Goal: Task Accomplishment & Management: Use online tool/utility

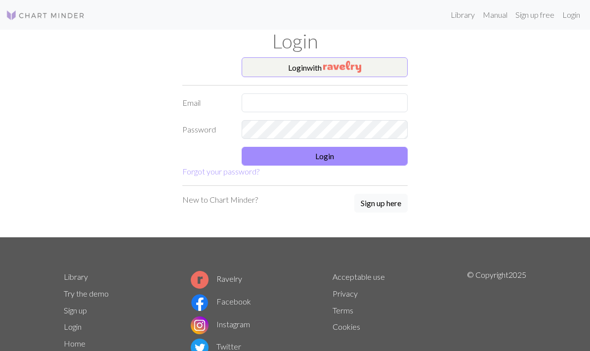
click at [359, 69] on img "button" at bounding box center [342, 67] width 38 height 12
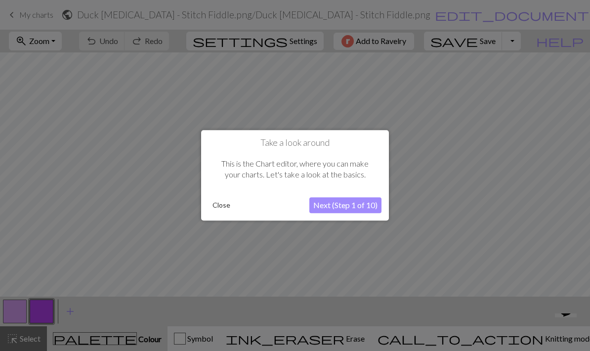
click at [223, 203] on button "Close" at bounding box center [221, 205] width 26 height 15
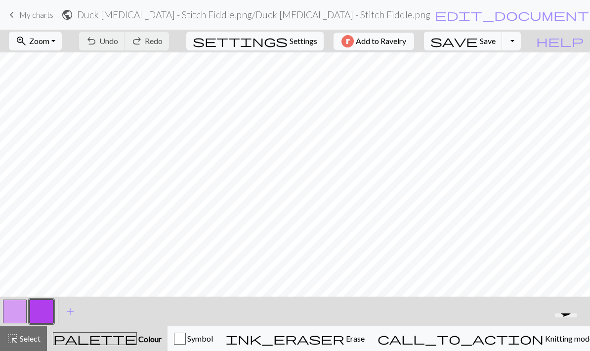
click at [411, 334] on span "Knitting mode" at bounding box center [568, 337] width 50 height 9
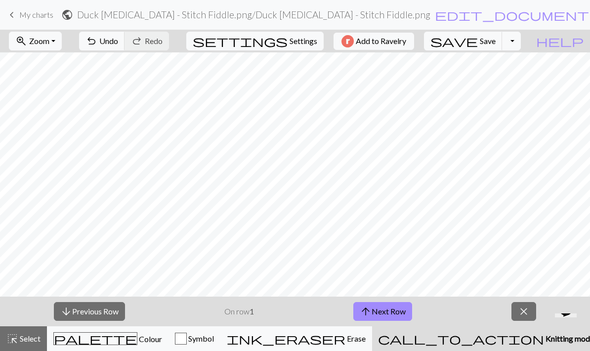
click at [404, 311] on button "arrow_upward Next Row" at bounding box center [382, 311] width 59 height 19
click at [116, 312] on button "arrow_downward Previous Row" at bounding box center [89, 311] width 71 height 19
click at [115, 312] on button "arrow_downward Previous Row" at bounding box center [89, 311] width 71 height 19
click at [62, 43] on button "zoom_in Zoom Zoom" at bounding box center [35, 41] width 53 height 19
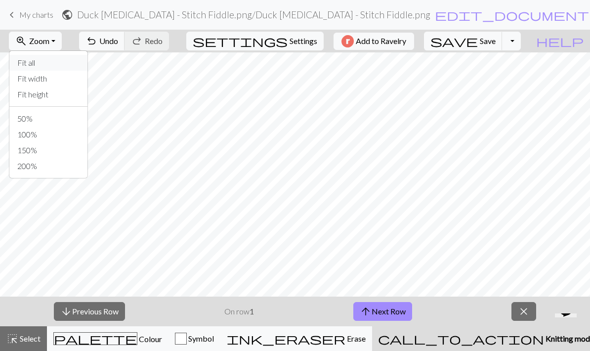
click at [50, 59] on button "Fit all" at bounding box center [48, 63] width 78 height 16
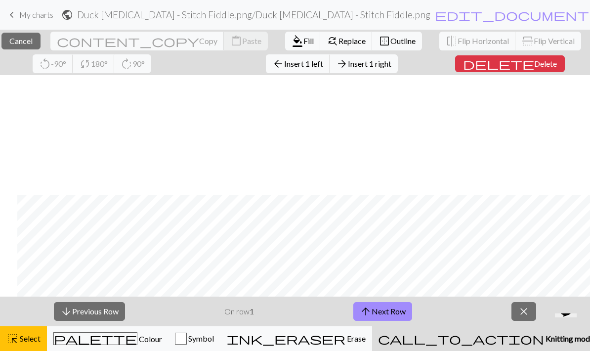
scroll to position [1922, 83]
click at [33, 41] on span "Cancel" at bounding box center [20, 40] width 23 height 9
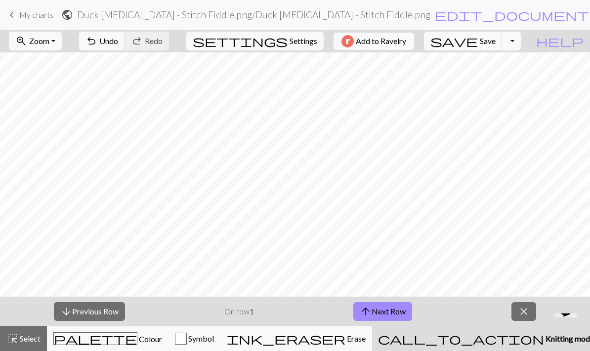
scroll to position [1000, 0]
click at [62, 49] on button "zoom_in Zoom Zoom" at bounding box center [35, 41] width 53 height 19
click at [57, 78] on button "Fit width" at bounding box center [48, 79] width 78 height 16
click at [404, 312] on button "arrow_upward Next Row" at bounding box center [382, 311] width 59 height 19
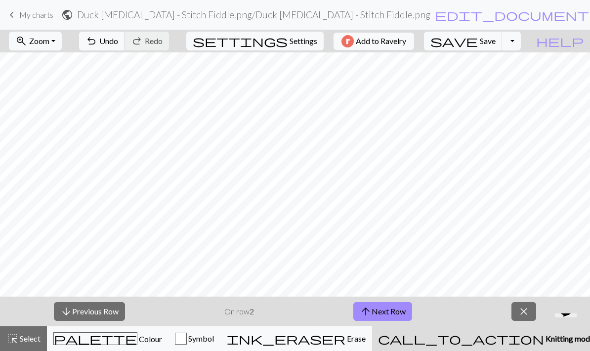
click at [403, 312] on button "arrow_upward Next Row" at bounding box center [382, 311] width 59 height 19
click at [400, 317] on button "arrow_upward Next Row" at bounding box center [382, 311] width 59 height 19
click at [398, 319] on button "arrow_upward Next Row" at bounding box center [382, 311] width 59 height 19
click at [397, 311] on button "arrow_upward Next Row" at bounding box center [382, 311] width 59 height 19
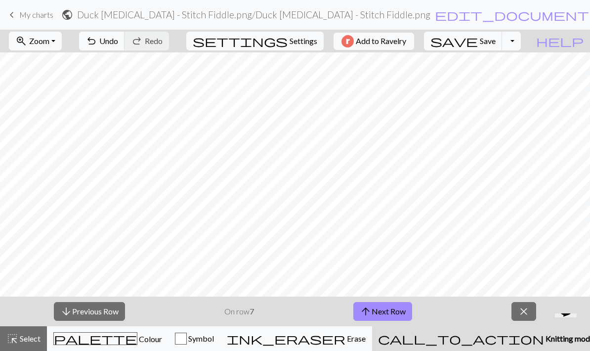
click at [411, 316] on span "close" at bounding box center [523, 311] width 12 height 14
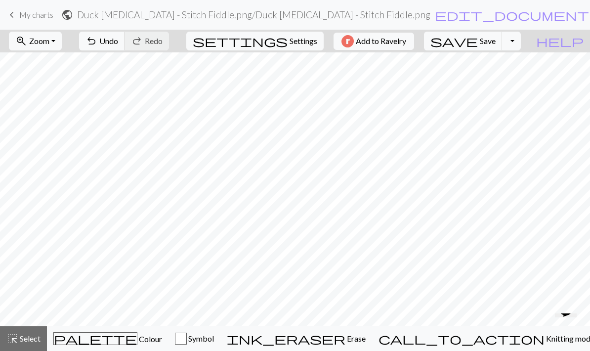
click at [24, 332] on button "highlight_alt Select Select" at bounding box center [23, 338] width 47 height 25
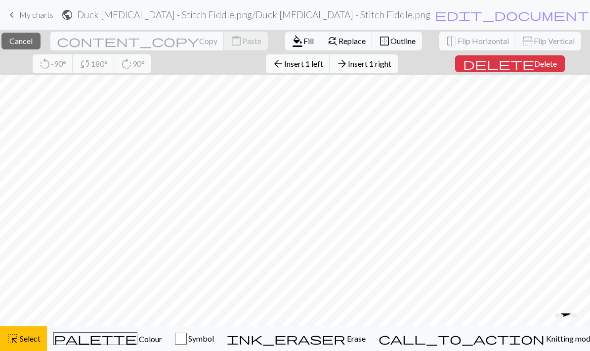
click at [137, 337] on span "Colour" at bounding box center [149, 338] width 25 height 9
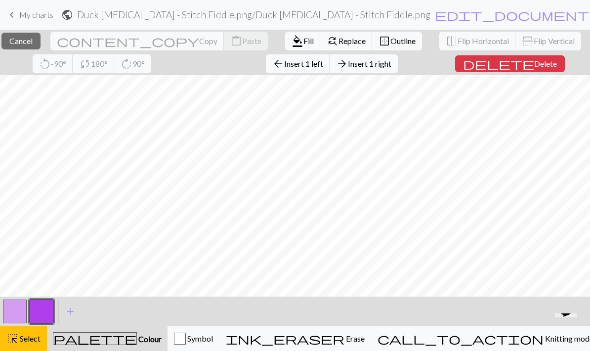
click at [24, 308] on button "button" at bounding box center [15, 311] width 24 height 24
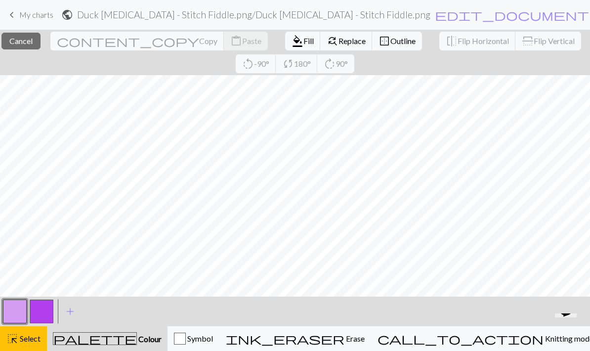
scroll to position [1023, 0]
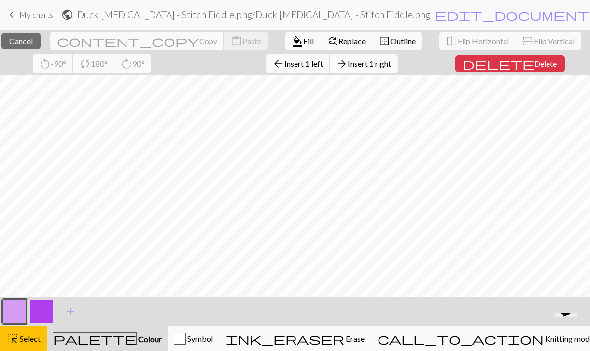
click at [16, 307] on button "button" at bounding box center [15, 311] width 24 height 24
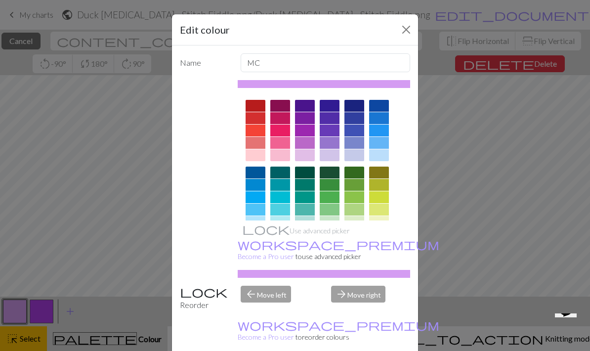
click at [402, 25] on button "Close" at bounding box center [406, 30] width 16 height 16
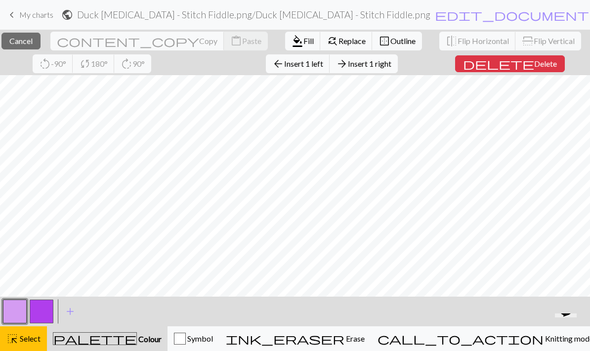
click at [19, 309] on button "button" at bounding box center [15, 311] width 24 height 24
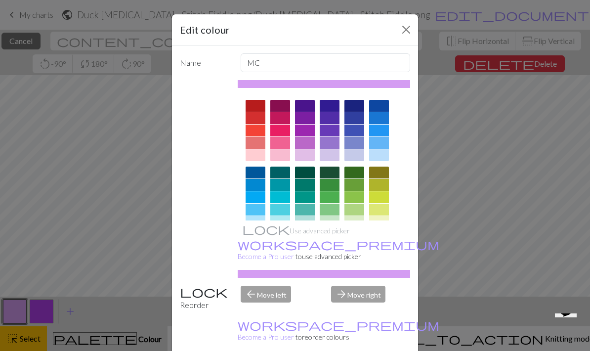
click at [37, 335] on div "Edit colour Name MC Use advanced picker workspace_premium Become a Pro user to …" at bounding box center [295, 175] width 590 height 351
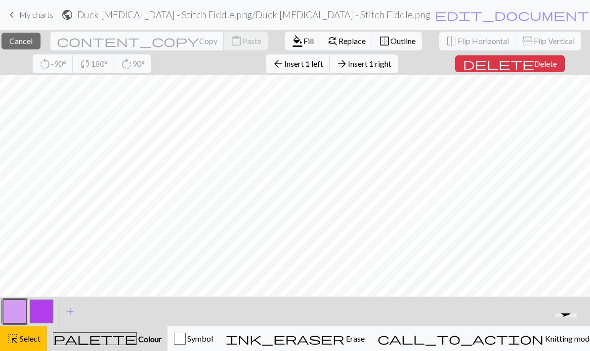
click at [142, 337] on div "palette Colour Colour" at bounding box center [107, 338] width 109 height 13
click at [213, 333] on span "Symbol" at bounding box center [199, 337] width 27 height 9
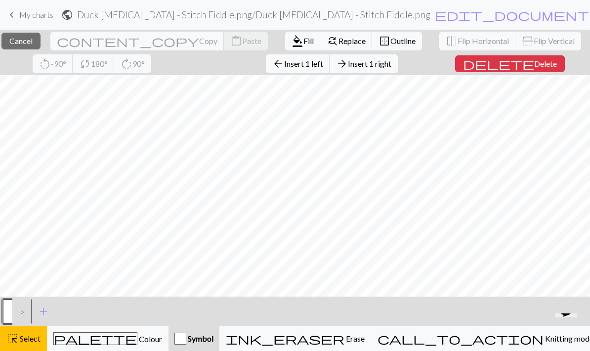
click at [141, 342] on div "palette Colour Colour" at bounding box center [107, 338] width 109 height 13
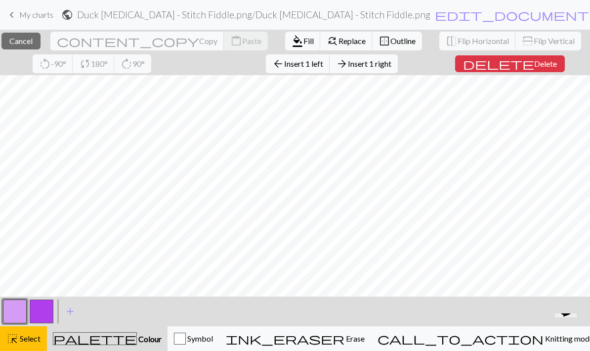
click at [13, 312] on button "button" at bounding box center [15, 311] width 24 height 24
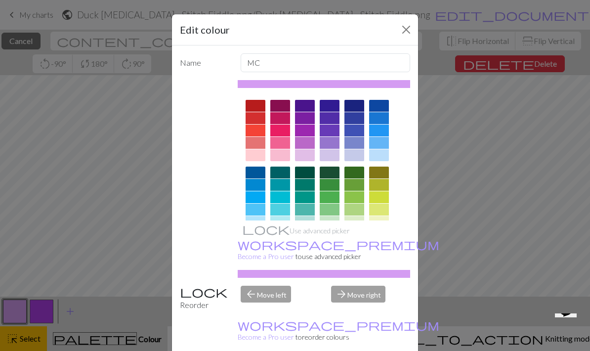
click at [330, 143] on div at bounding box center [329, 143] width 20 height 12
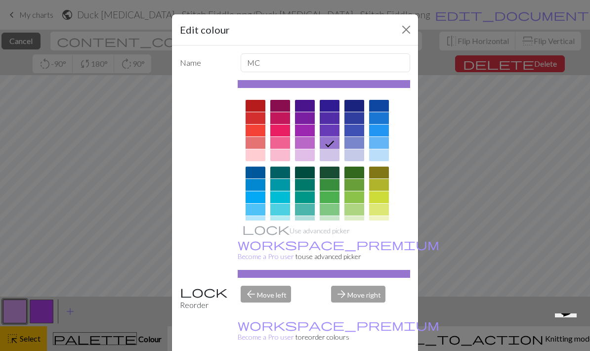
click at [331, 152] on div at bounding box center [329, 155] width 20 height 12
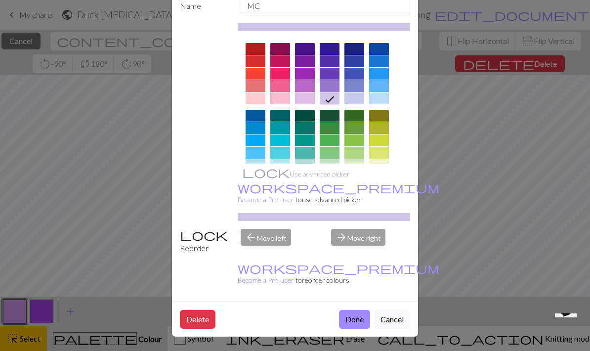
scroll to position [64, 0]
click at [360, 319] on button "Done" at bounding box center [354, 319] width 31 height 19
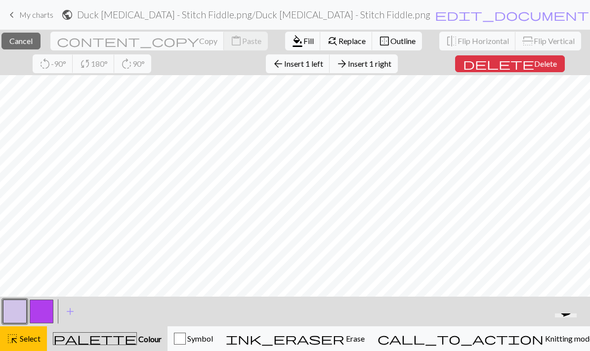
click at [291, 47] on span "format_color_fill" at bounding box center [297, 41] width 12 height 14
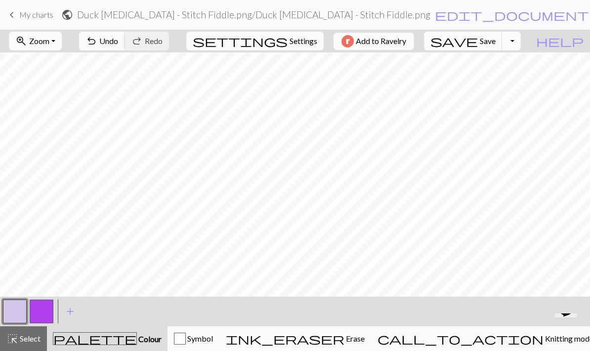
click at [23, 305] on button "button" at bounding box center [15, 311] width 24 height 24
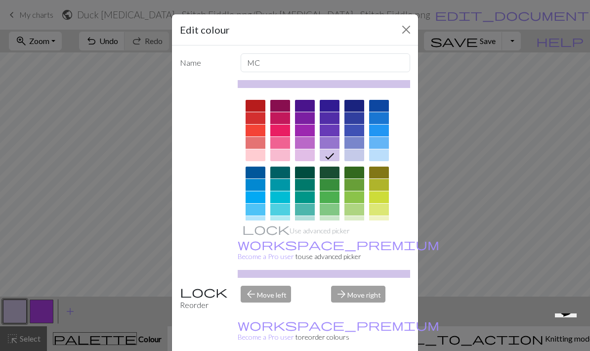
click at [308, 155] on div at bounding box center [305, 155] width 20 height 12
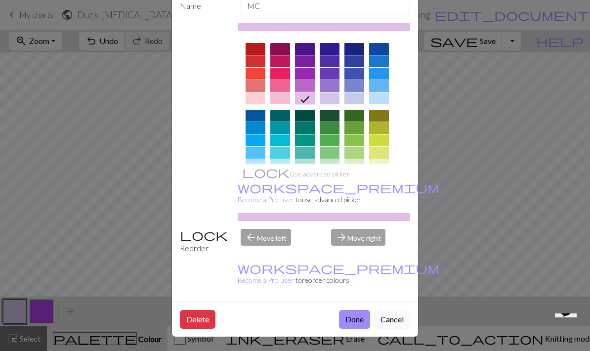
click at [356, 316] on button "Done" at bounding box center [354, 319] width 31 height 19
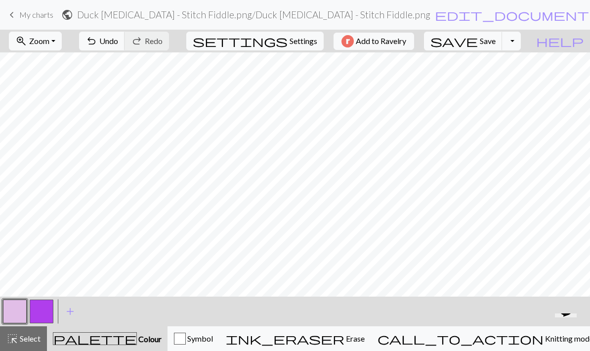
click at [118, 44] on span "Undo" at bounding box center [108, 40] width 19 height 9
click at [411, 337] on span "Knitting mode" at bounding box center [568, 337] width 50 height 9
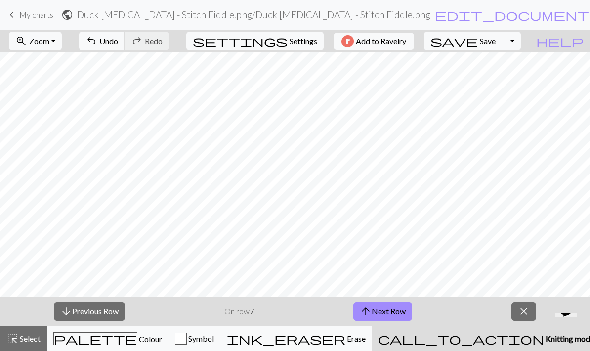
scroll to position [1073, 0]
click at [411, 311] on span "close" at bounding box center [523, 311] width 12 height 14
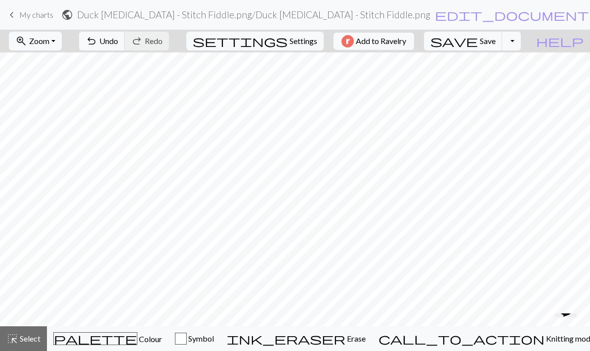
click at [118, 43] on span "Undo" at bounding box center [108, 40] width 19 height 9
click at [13, 342] on span "highlight_alt" at bounding box center [12, 338] width 12 height 14
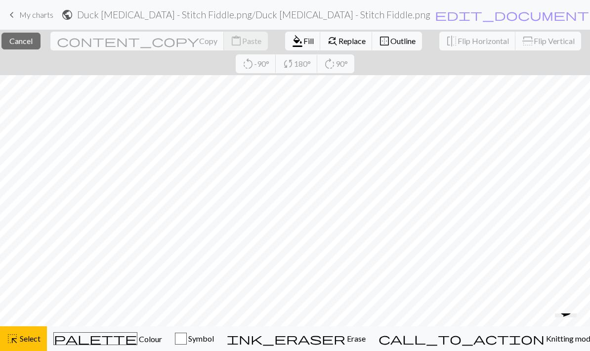
scroll to position [1067, 0]
click at [303, 40] on span "Fill" at bounding box center [308, 40] width 10 height 9
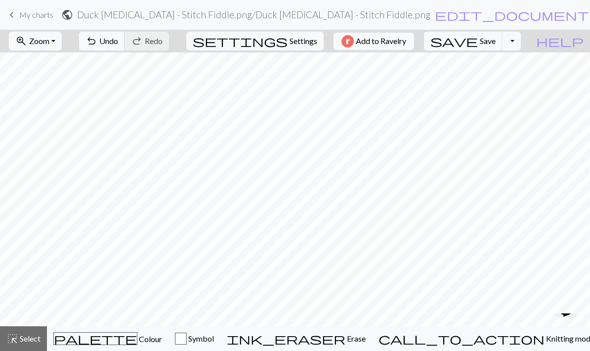
click at [137, 342] on span "Colour" at bounding box center [149, 338] width 25 height 9
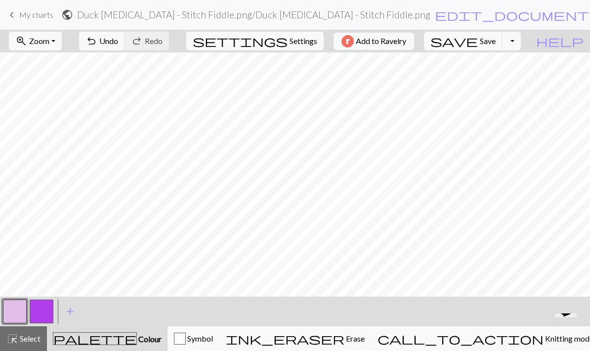
click at [45, 311] on button "button" at bounding box center [42, 311] width 24 height 24
click at [118, 40] on span "Undo" at bounding box center [108, 40] width 19 height 9
click at [125, 49] on button "undo Undo Undo" at bounding box center [102, 41] width 46 height 19
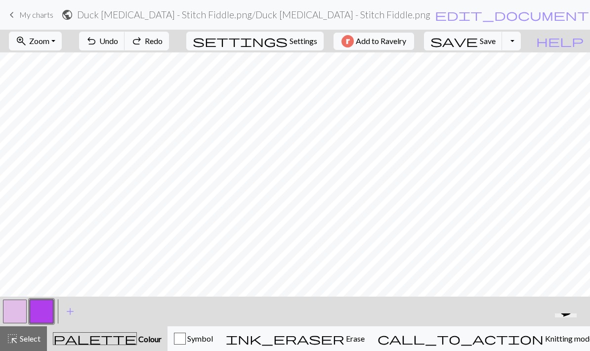
click at [125, 49] on button "undo Undo Undo" at bounding box center [102, 41] width 46 height 19
click at [118, 39] on span "Undo" at bounding box center [108, 40] width 19 height 9
click at [411, 342] on span "Knitting mode" at bounding box center [568, 337] width 50 height 9
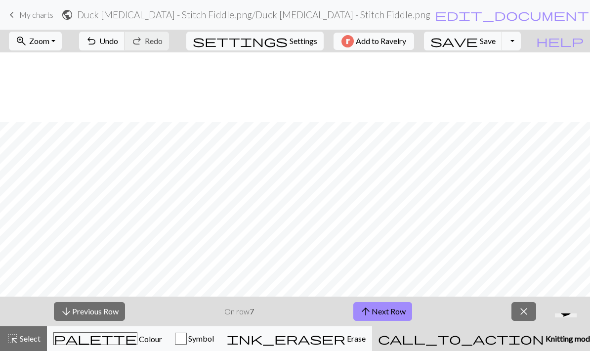
scroll to position [1924, 0]
click at [400, 311] on button "arrow_upward Next Row" at bounding box center [382, 311] width 59 height 19
click at [389, 319] on button "arrow_upward Next Row" at bounding box center [382, 311] width 59 height 19
click at [395, 314] on button "arrow_upward Next Row" at bounding box center [382, 311] width 59 height 19
